Goal: Task Accomplishment & Management: Complete application form

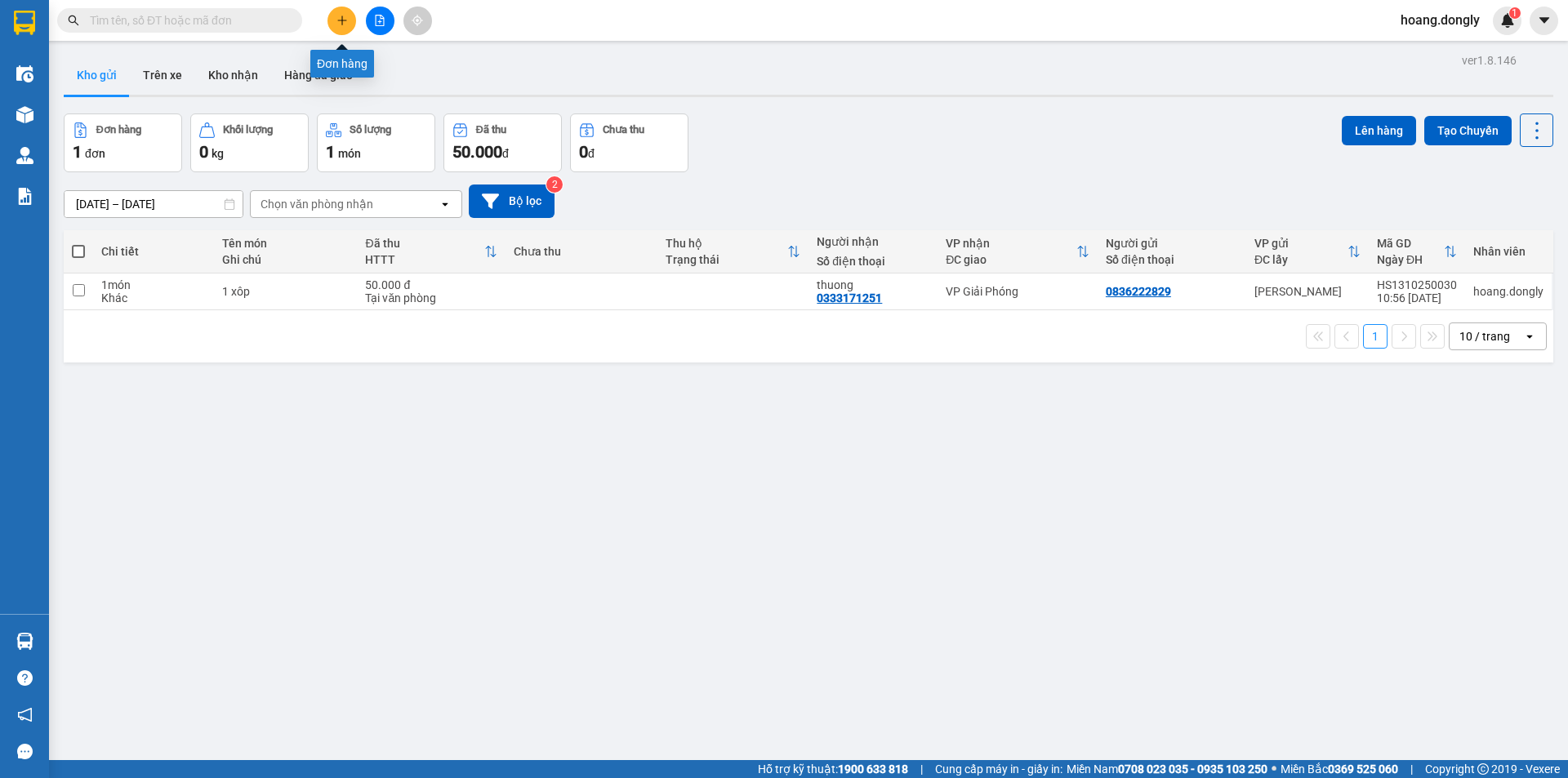
click at [338, 22] on icon "plus" at bounding box center [342, 20] width 11 height 11
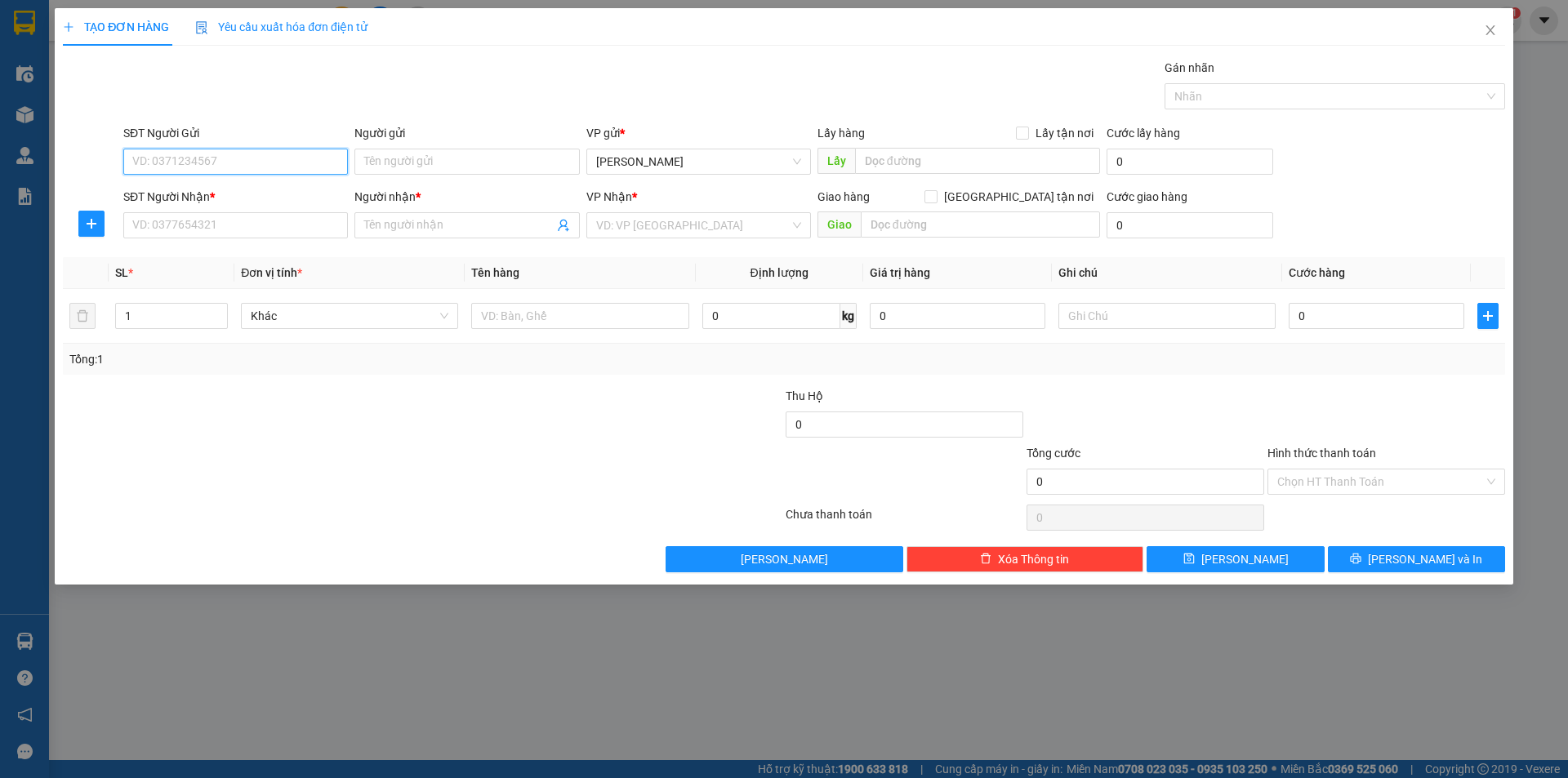
click at [258, 162] on input "SĐT Người Gửi" at bounding box center [235, 162] width 224 height 26
type input "0985"
click at [260, 189] on div "0981523338 - duong" at bounding box center [235, 194] width 205 height 18
type input "0981523338"
type input "duong"
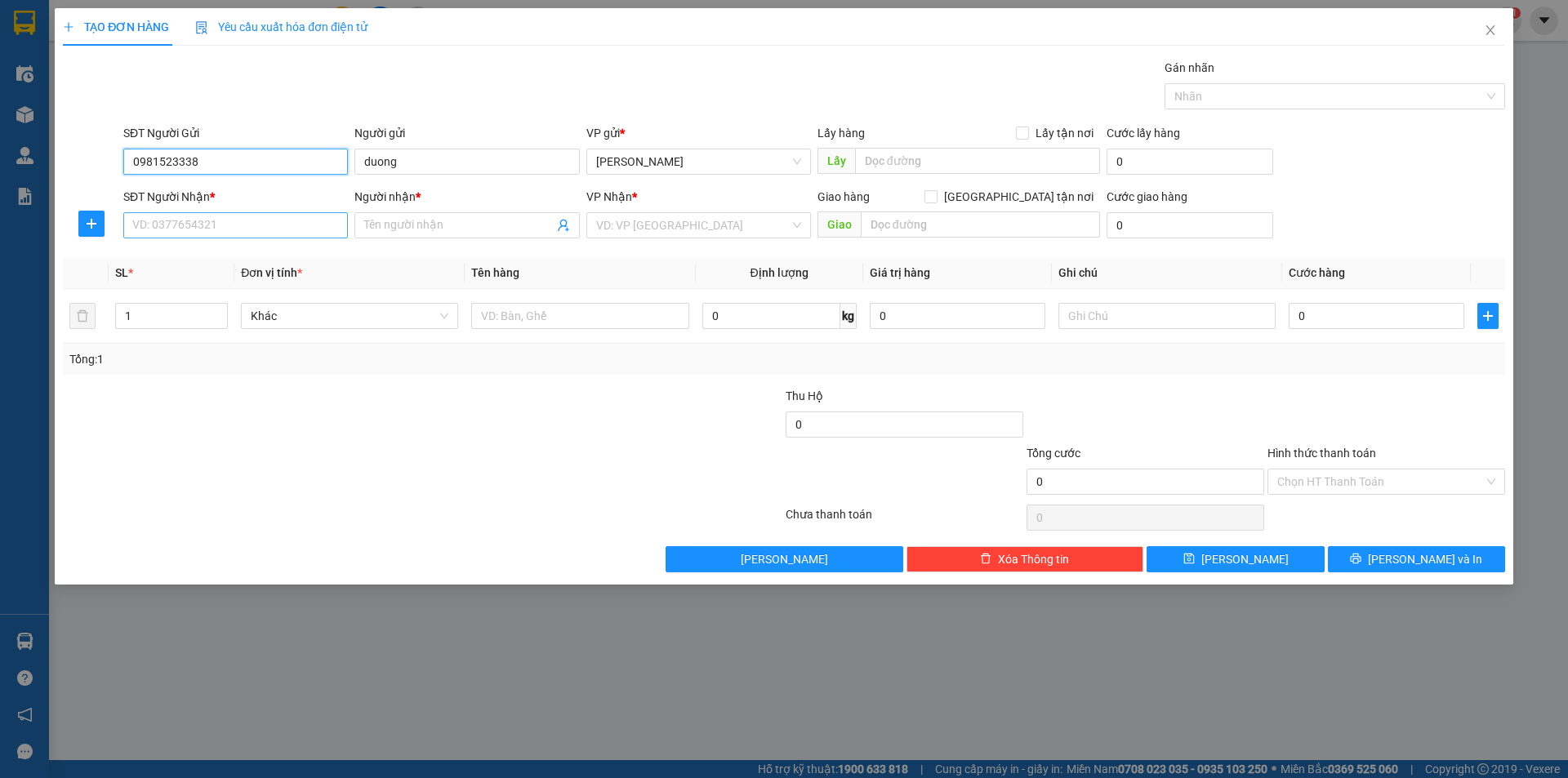
type input "0981523338"
click at [223, 229] on input "SĐT Người Nhận *" at bounding box center [235, 225] width 224 height 26
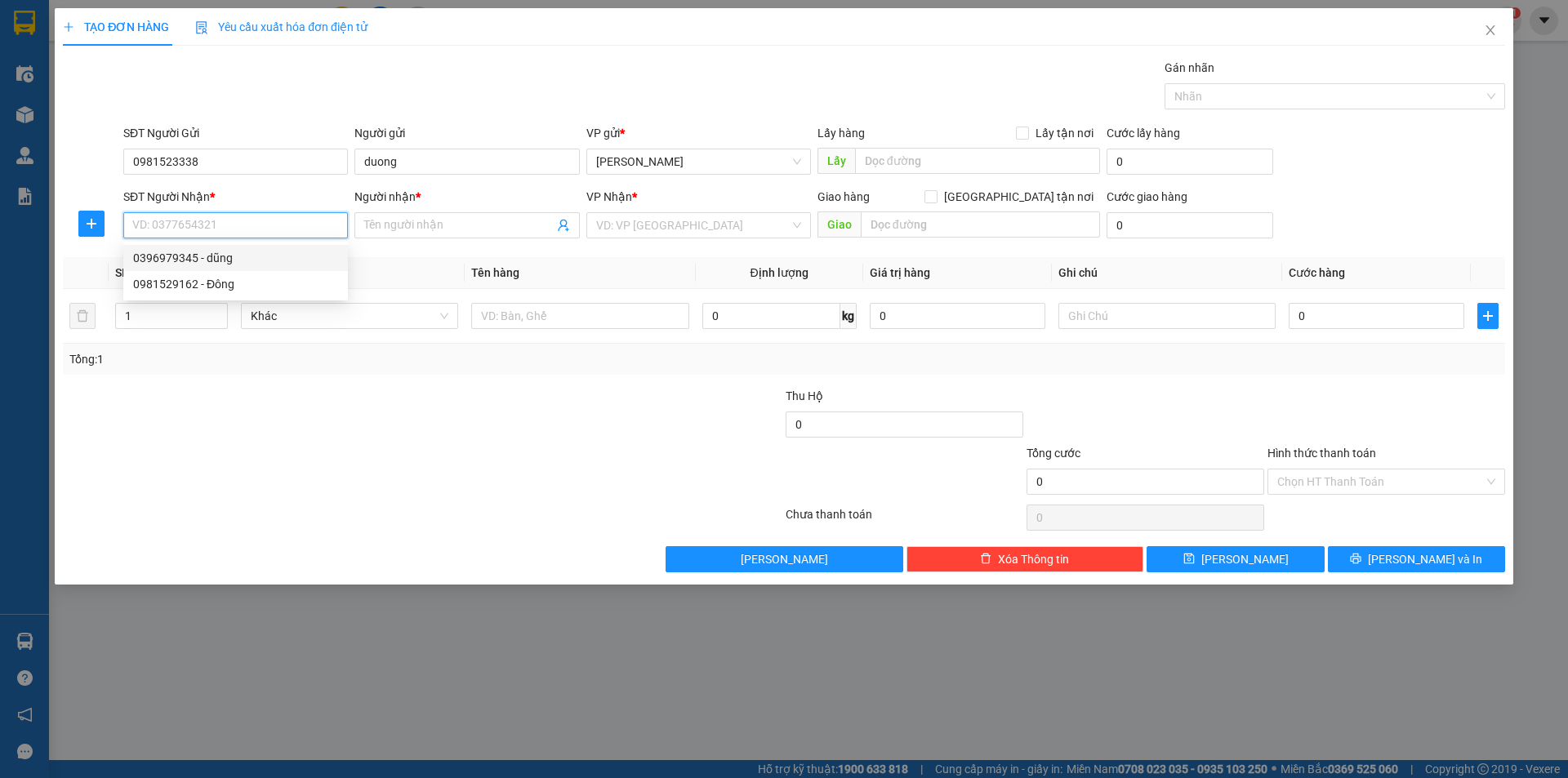
click at [225, 260] on div "0396979345 - dũng" at bounding box center [235, 258] width 205 height 18
type input "0396979345"
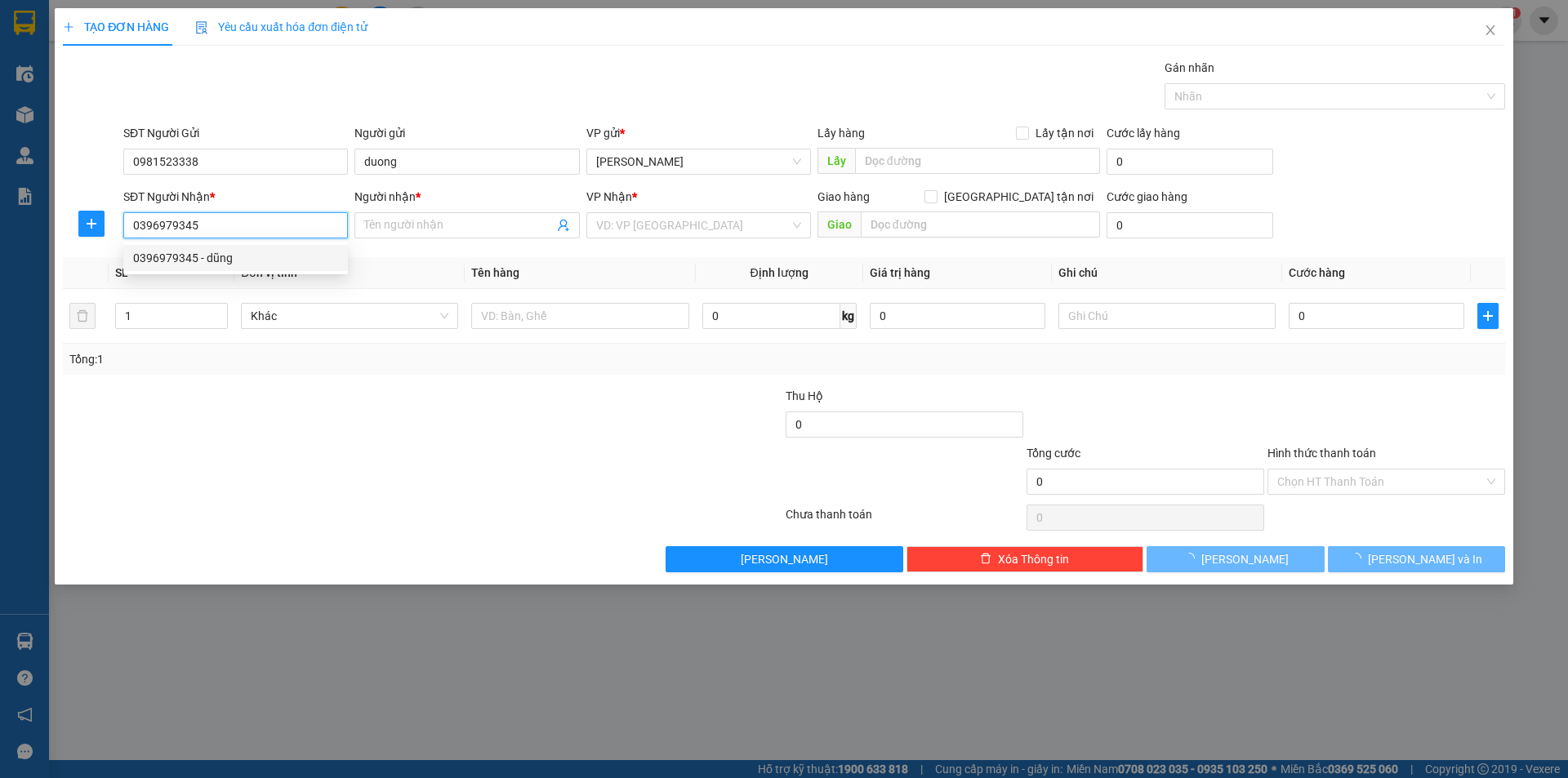
type input "dũng"
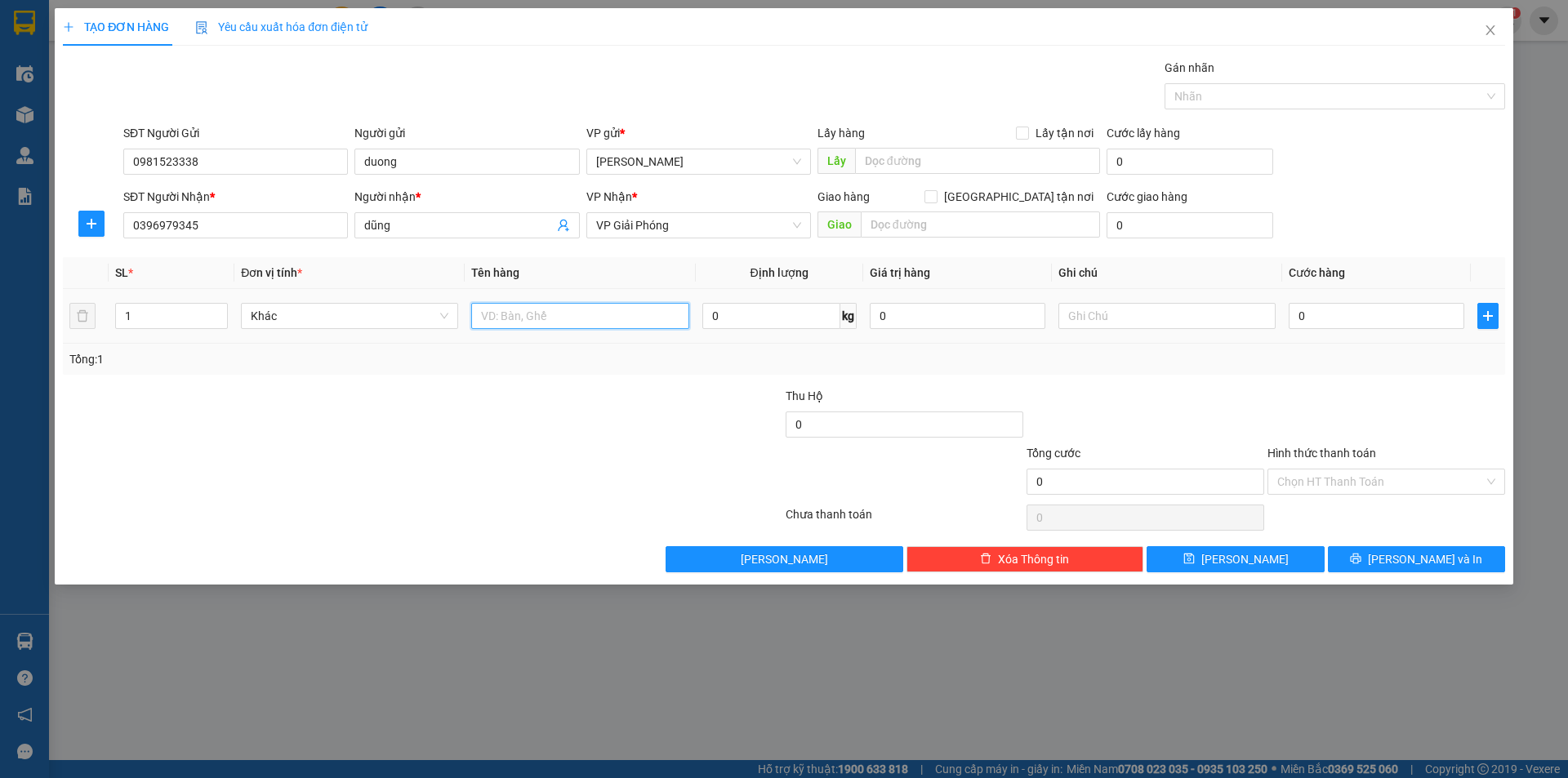
click at [523, 314] on input "text" at bounding box center [580, 316] width 218 height 26
type input "1 bịch"
click at [1291, 312] on input "0" at bounding box center [1377, 316] width 176 height 26
click at [1293, 310] on input "0" at bounding box center [1377, 316] width 176 height 26
type input "40"
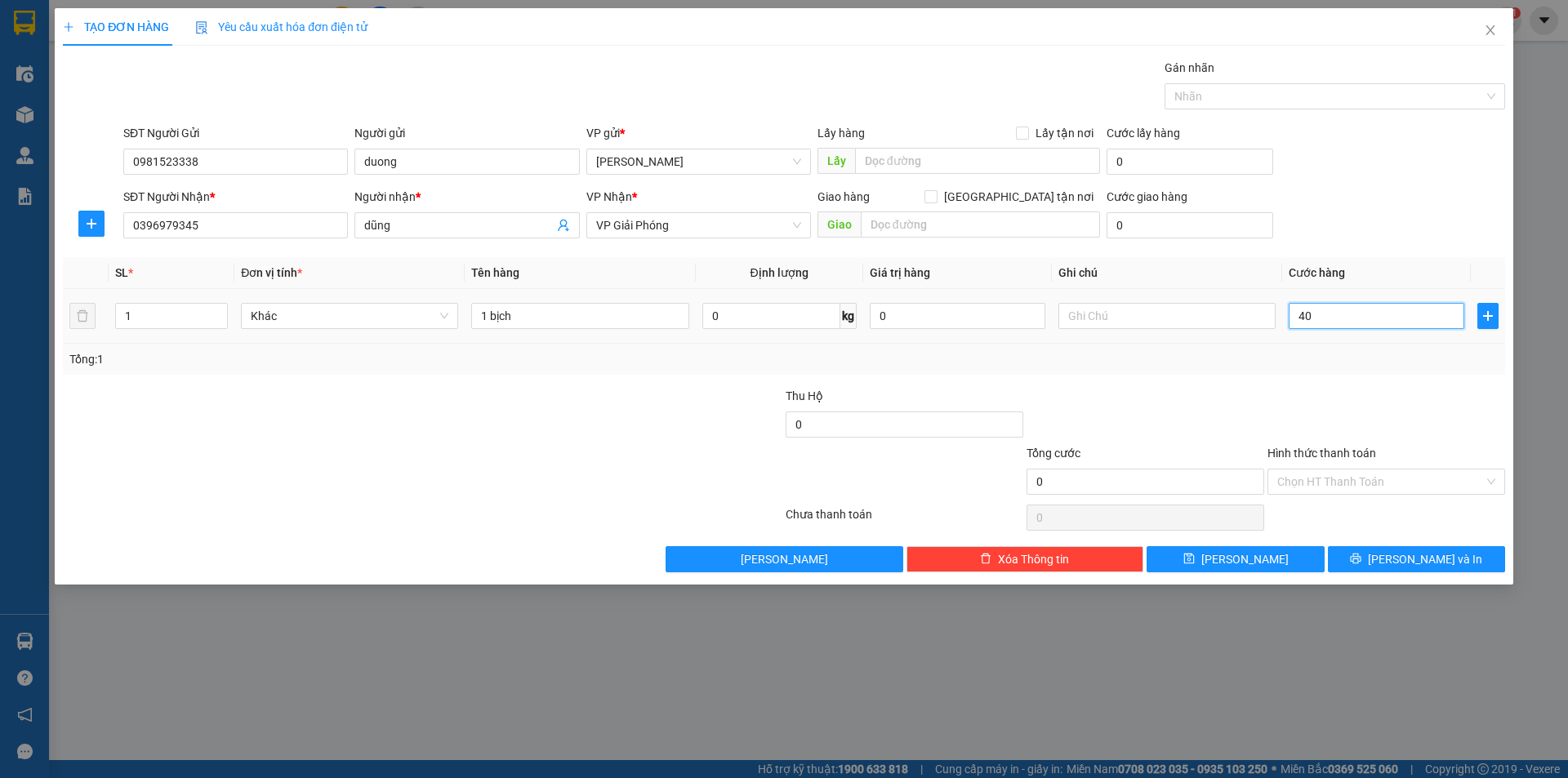
type input "40"
click at [1284, 375] on div "Transit Pickup Surcharge Ids Transit Deliver Surcharge Ids Transit Deliver Surc…" at bounding box center [784, 315] width 1442 height 513
type input "40.000"
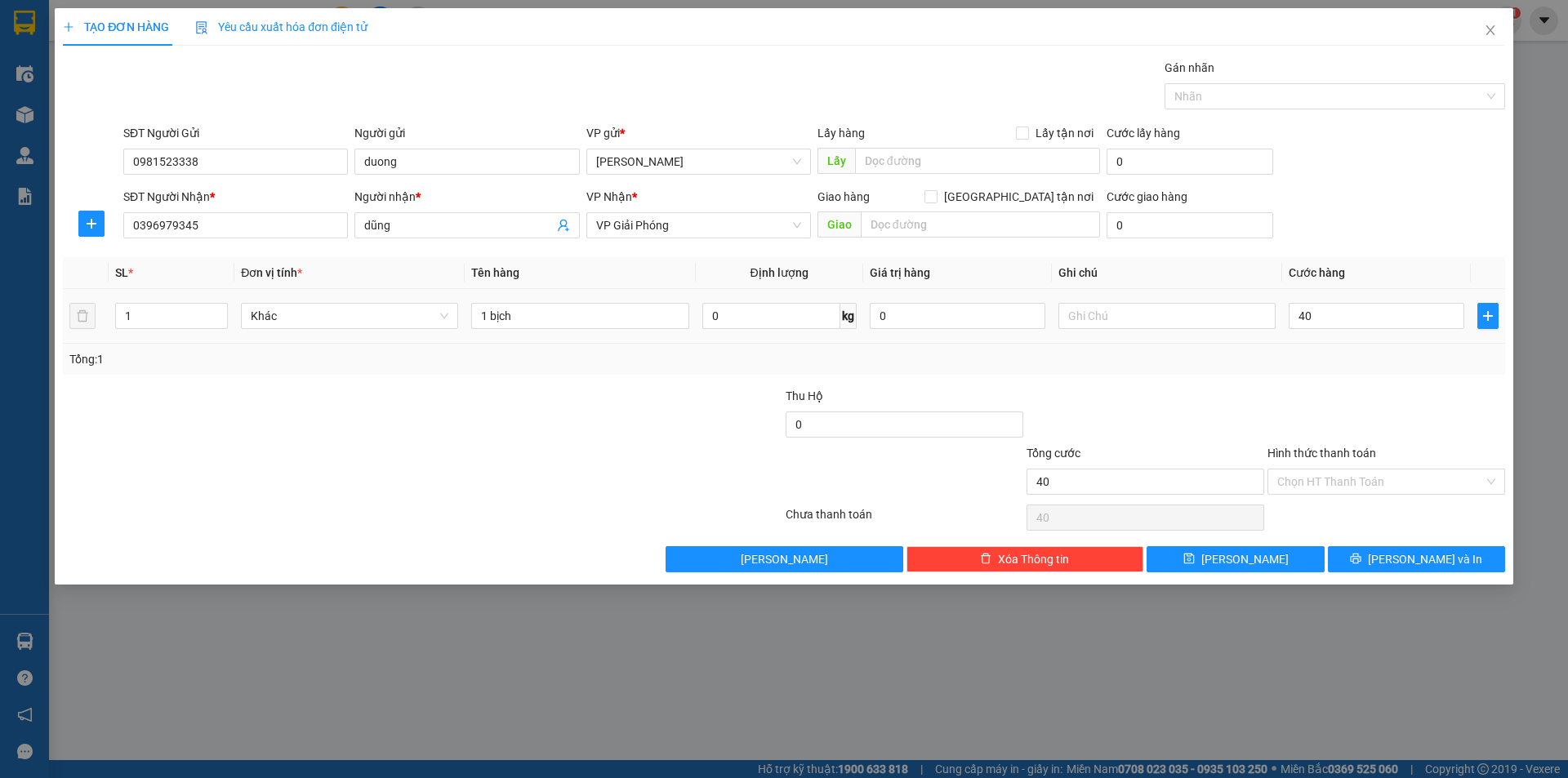
type input "40.000"
click at [1433, 564] on span "[PERSON_NAME] và In" at bounding box center [1425, 559] width 114 height 18
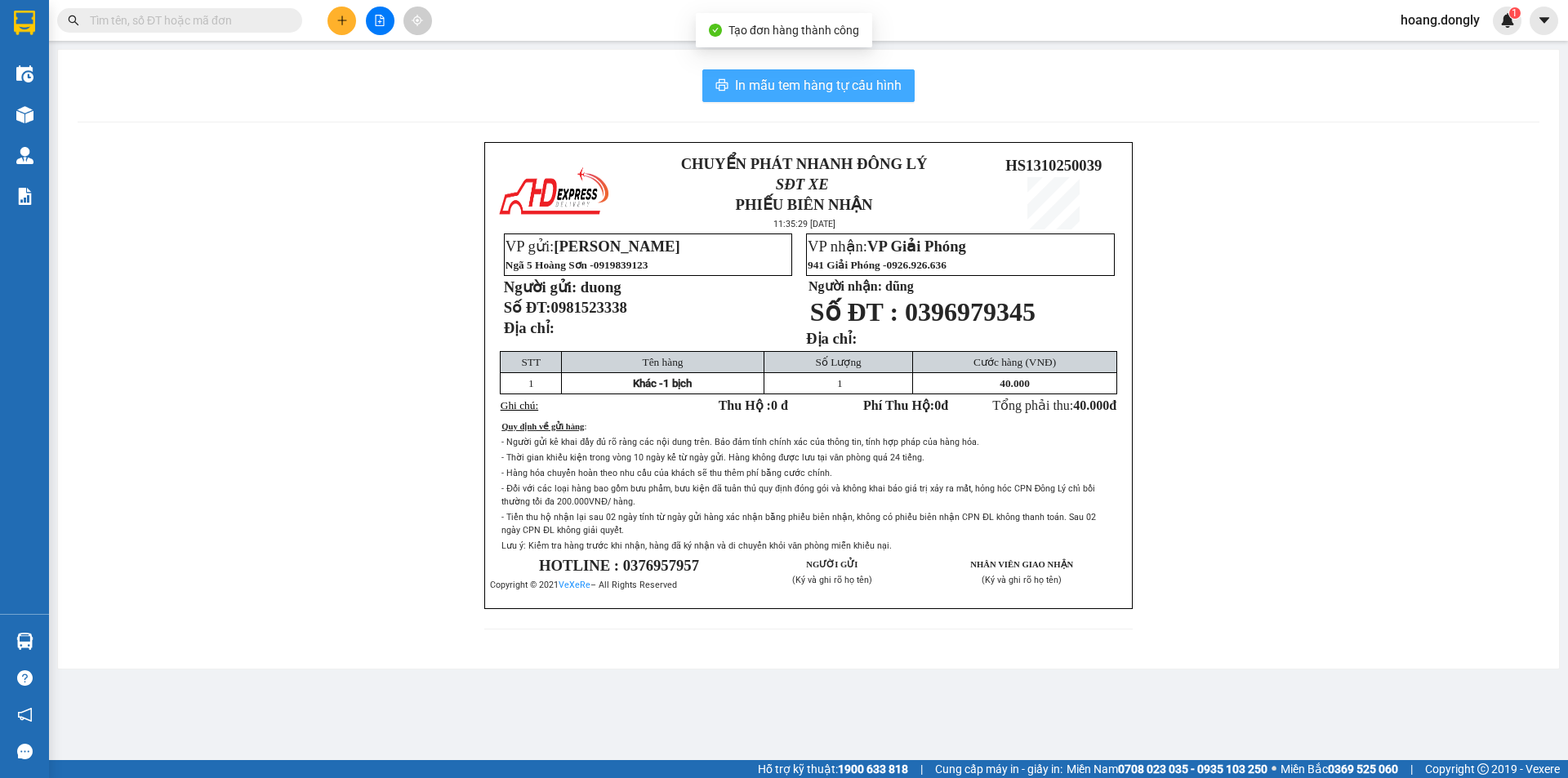
click at [813, 86] on span "In mẫu tem hàng tự cấu hình" at bounding box center [819, 85] width 167 height 20
